Goal: Task Accomplishment & Management: Manage account settings

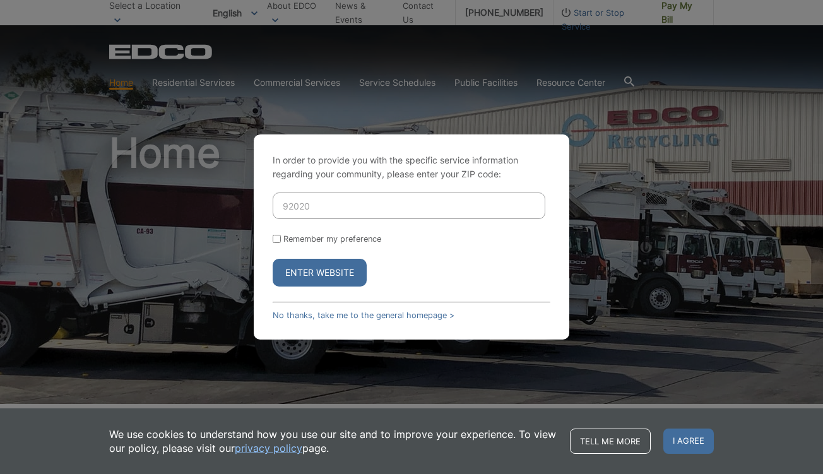
type input "92020"
click at [273, 259] on button "Enter Website" at bounding box center [320, 273] width 94 height 28
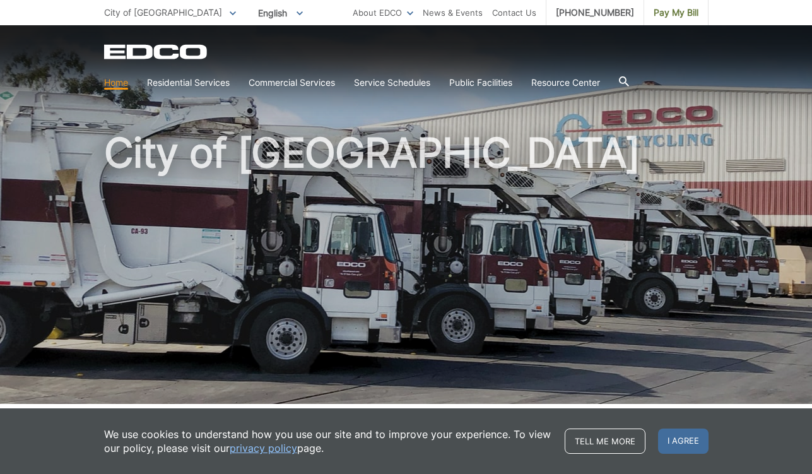
click at [690, 449] on span "I agree" at bounding box center [683, 440] width 50 height 25
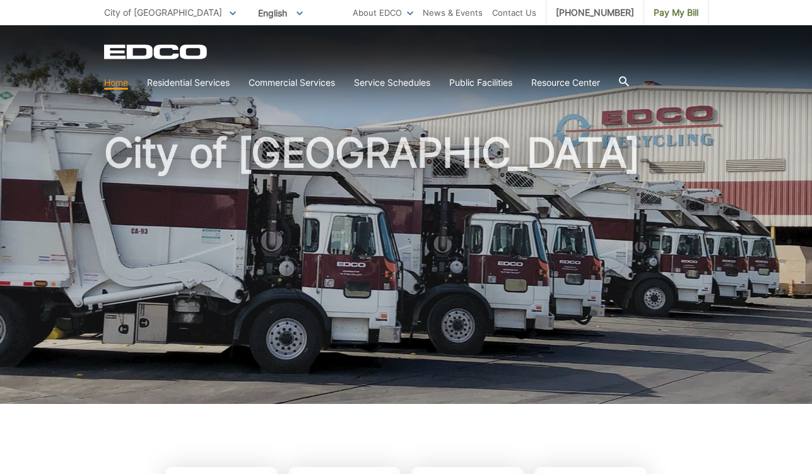
scroll to position [252, 0]
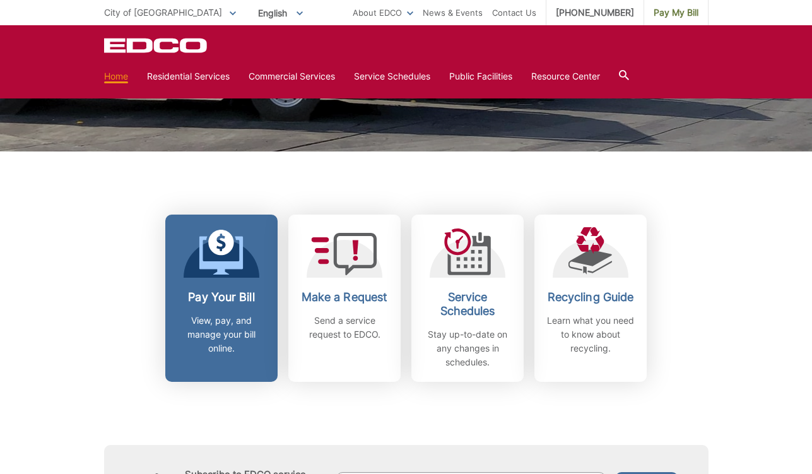
click at [229, 343] on p "View, pay, and manage your bill online." at bounding box center [221, 335] width 93 height 42
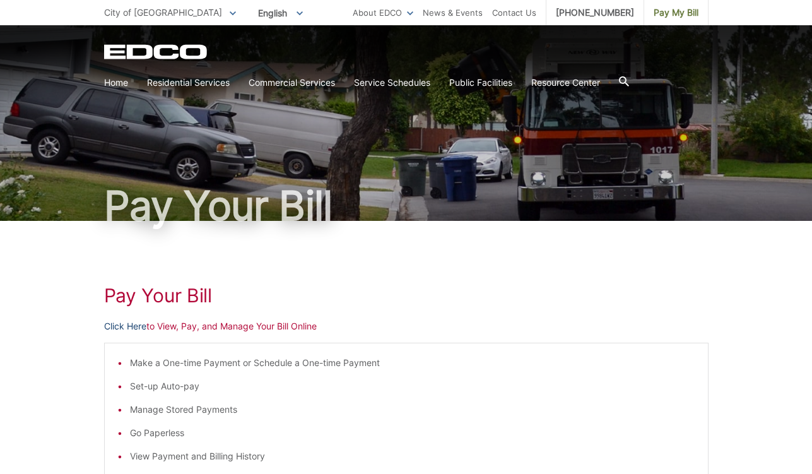
click at [125, 324] on link "Click Here" at bounding box center [125, 326] width 42 height 14
